Goal: Navigation & Orientation: Find specific page/section

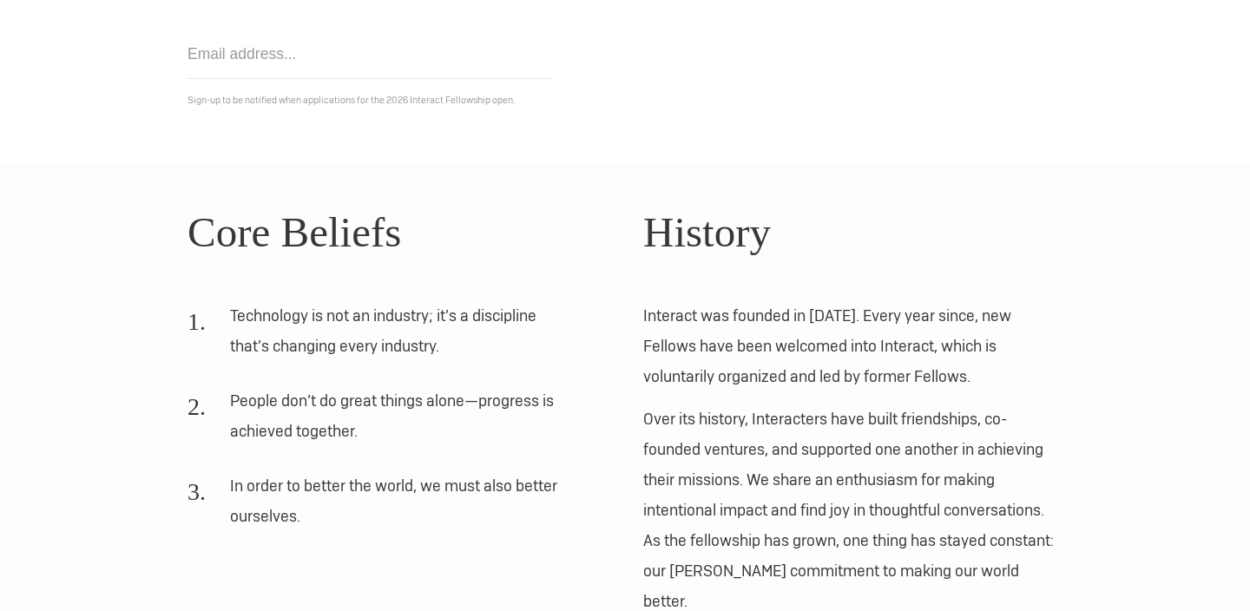
scroll to position [439, 0]
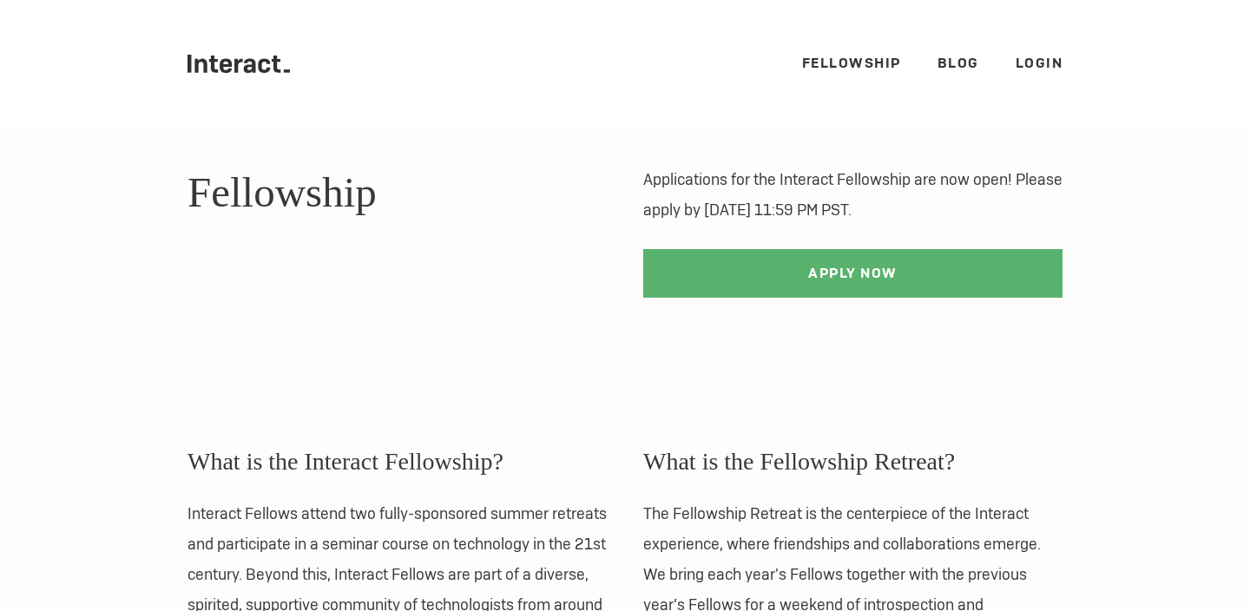
click at [926, 71] on ul ".cls-1{fill:#33312f;} interact-brand-logotype-black Fellowship Blog Login" at bounding box center [625, 64] width 875 height 128
click at [944, 65] on link "Blog" at bounding box center [959, 63] width 42 height 18
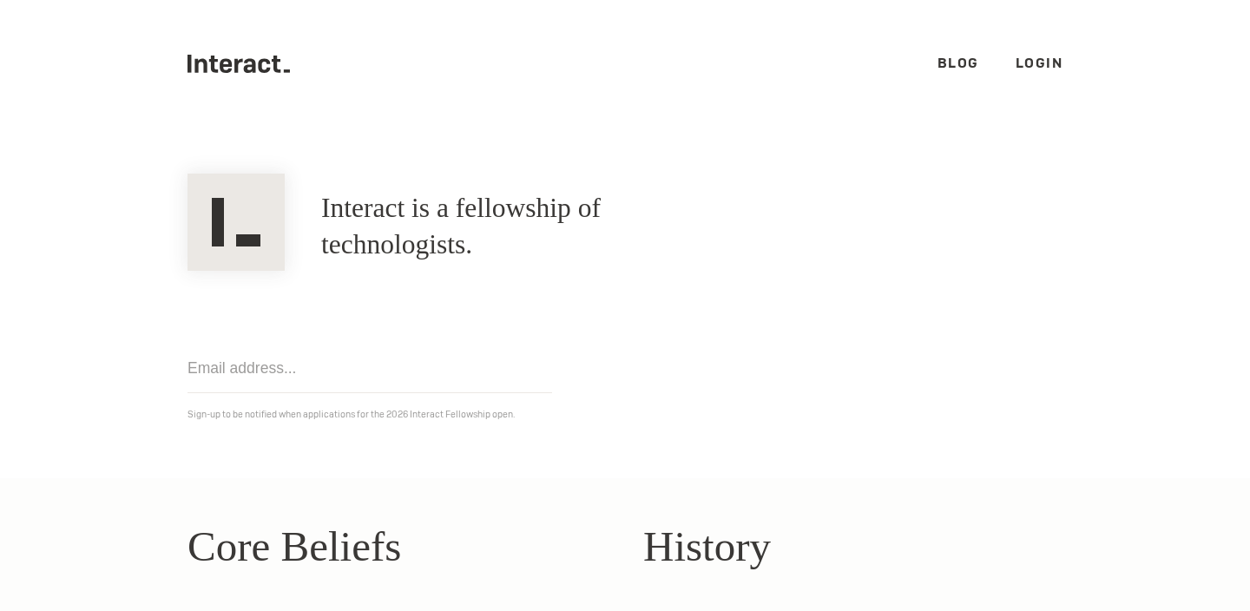
click at [951, 58] on link "Blog" at bounding box center [959, 63] width 42 height 18
